Goal: Task Accomplishment & Management: Manage account settings

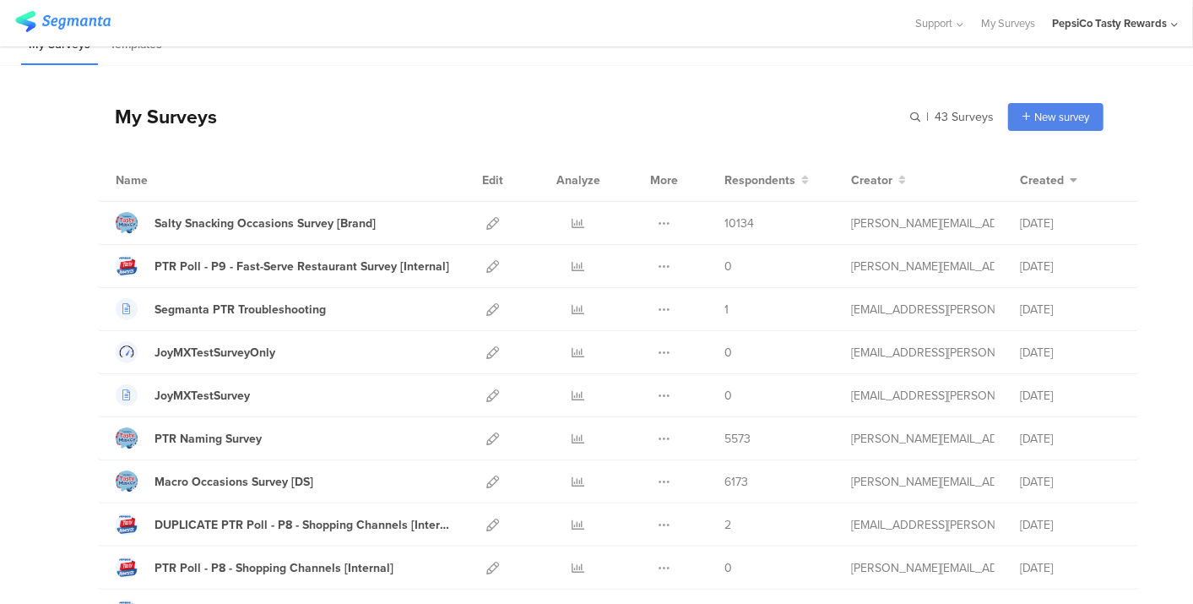
scroll to position [22, 0]
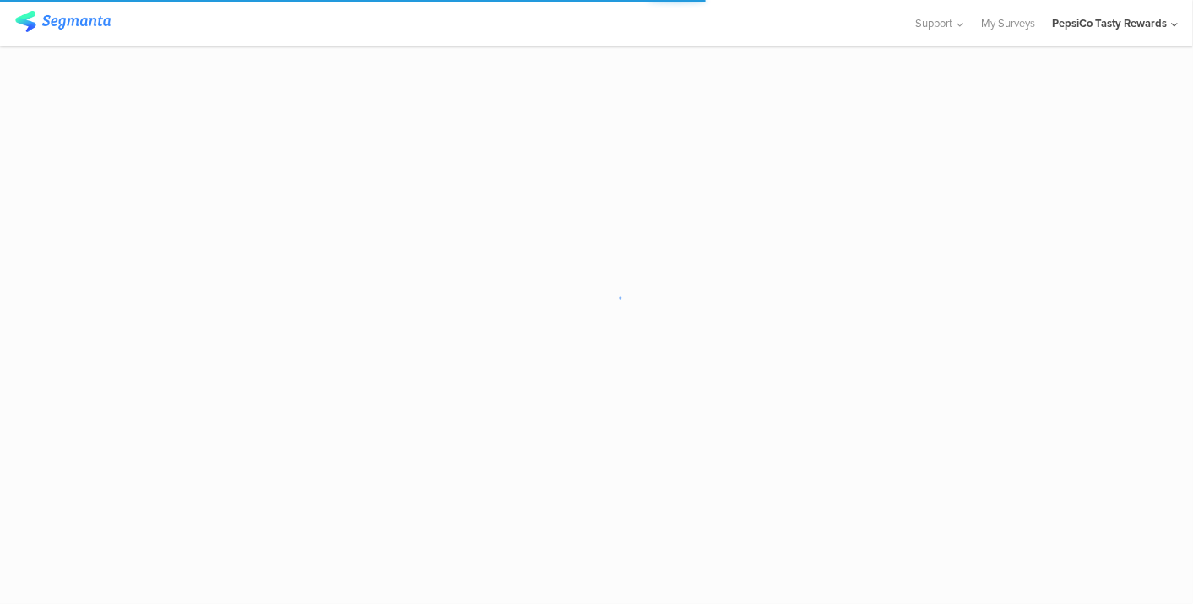
click at [1118, 12] on div "PepsiCo Tasty Rewards" at bounding box center [1115, 23] width 126 height 46
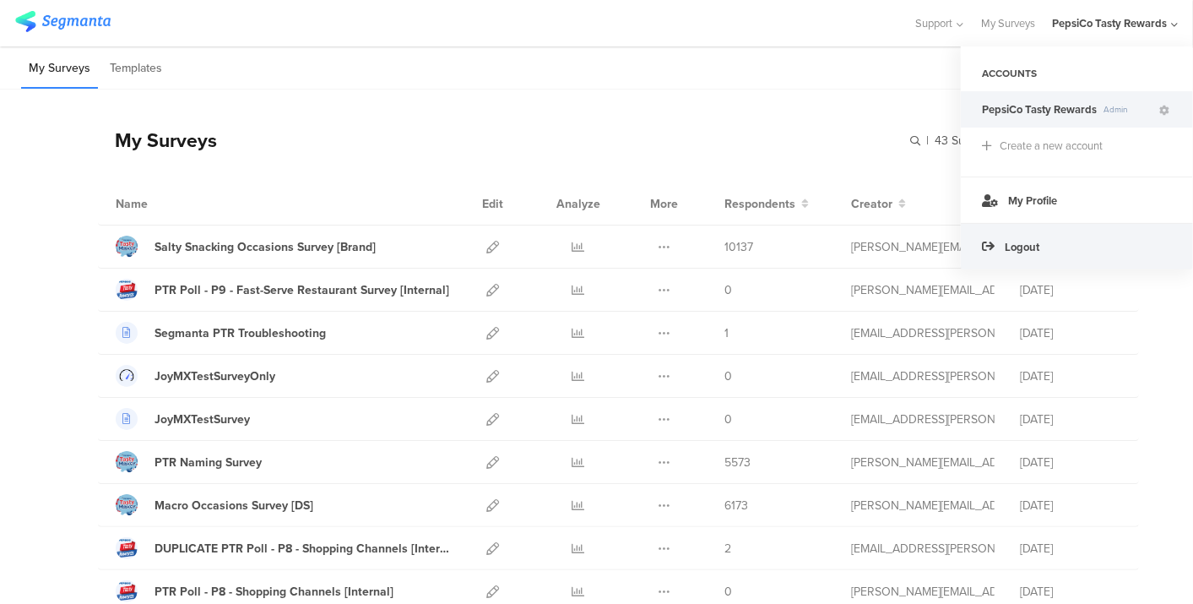
click at [1071, 243] on div "Logout" at bounding box center [1077, 246] width 232 height 46
